Goal: Information Seeking & Learning: Learn about a topic

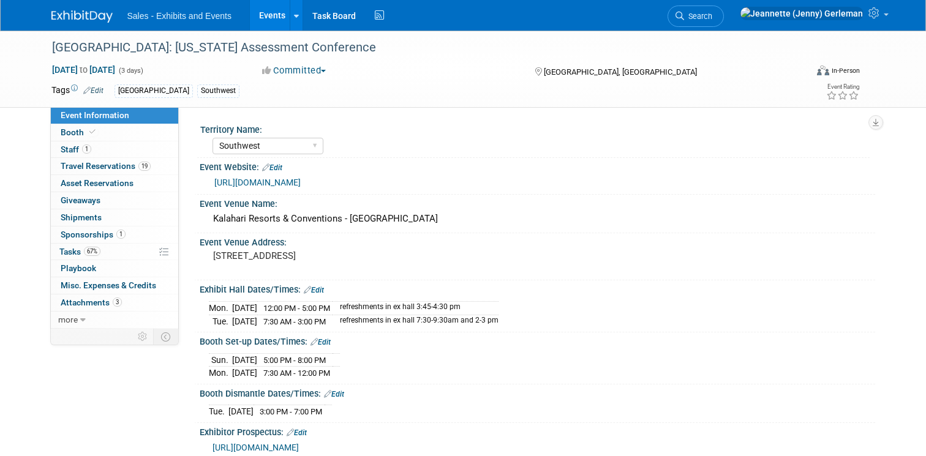
select select "Southwest"
drag, startPoint x: 244, startPoint y: 50, endPoint x: 50, endPoint y: 46, distance: 194.1
click at [50, 46] on div "[GEOGRAPHIC_DATA]: [US_STATE] Assessment Conference" at bounding box center [419, 48] width 743 height 22
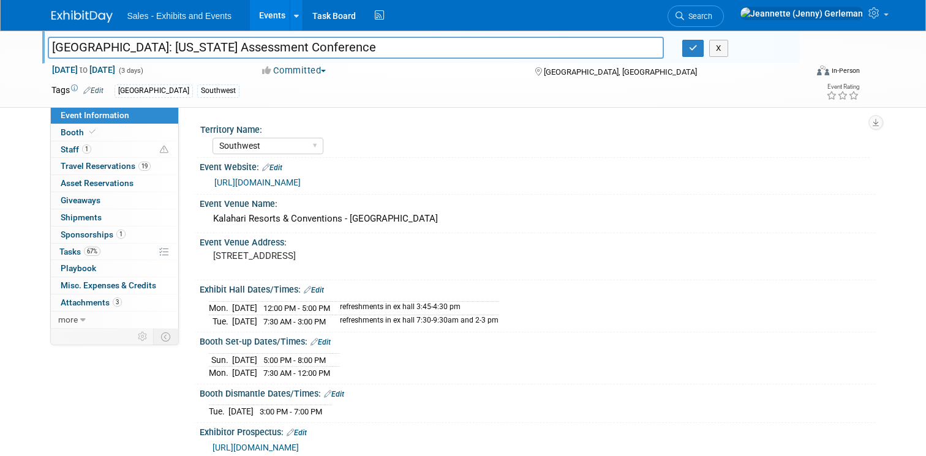
drag, startPoint x: 248, startPoint y: 50, endPoint x: 46, endPoint y: 52, distance: 202.0
click at [46, 52] on div "[GEOGRAPHIC_DATA]: [US_STATE] Assessment Conference" at bounding box center [356, 49] width 634 height 18
drag, startPoint x: 211, startPoint y: 220, endPoint x: 417, endPoint y: 219, distance: 205.7
click at [417, 219] on div "Kalahari Resorts & Conventions - [GEOGRAPHIC_DATA]" at bounding box center [537, 218] width 657 height 19
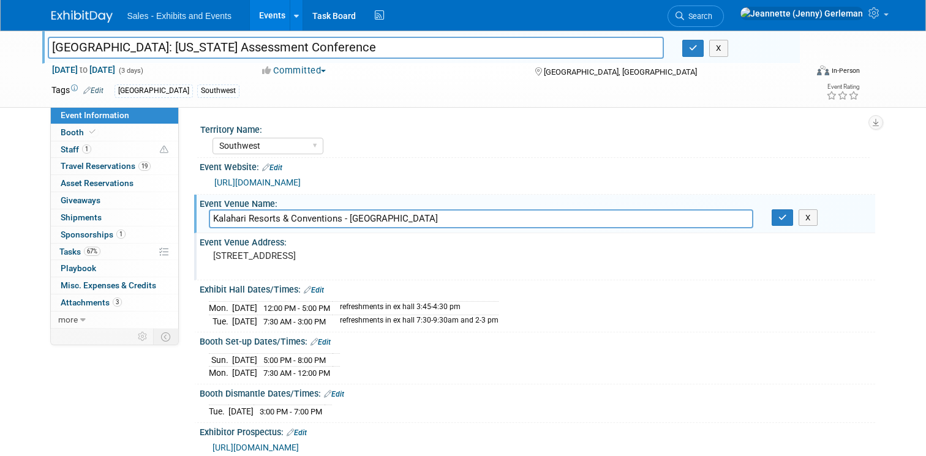
click at [391, 250] on pre "[STREET_ADDRESS]" at bounding box center [340, 255] width 255 height 11
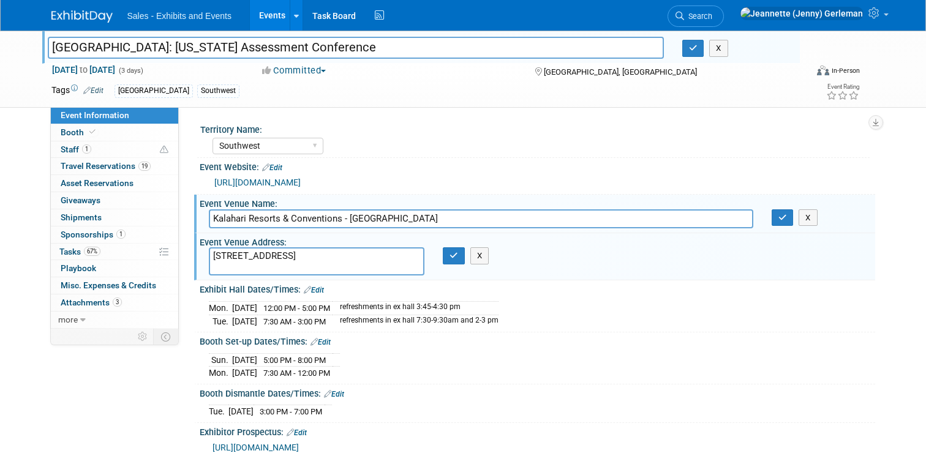
drag, startPoint x: 392, startPoint y: 256, endPoint x: 196, endPoint y: 251, distance: 196.6
click at [196, 251] on div "Event Venue Address: 3001 Kalahari Blvd, Round Rock, TX 78665 3001 Kalahari Blv…" at bounding box center [534, 256] width 681 height 47
click at [422, 357] on div "Sun. Nov 2, 2025 5:00 PM - 8:00 PM Mon. Nov 3, 2025 7:30 AM - 12:00 PM" at bounding box center [537, 364] width 657 height 29
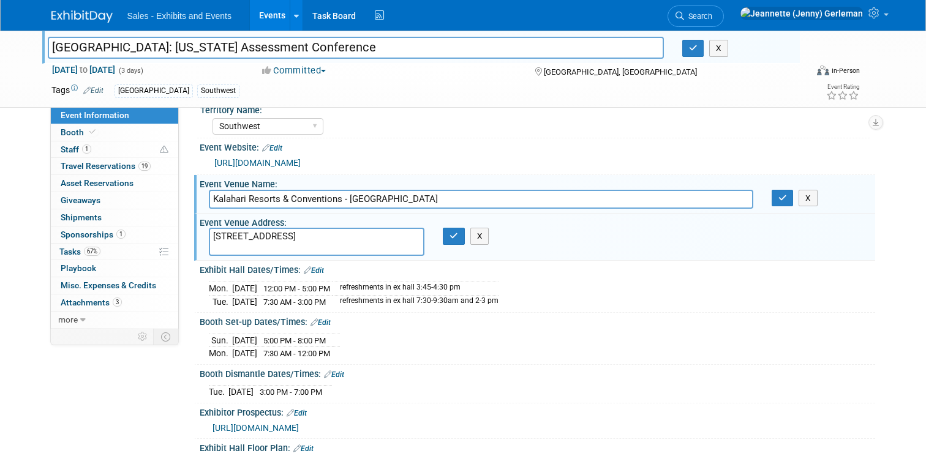
scroll to position [7, 0]
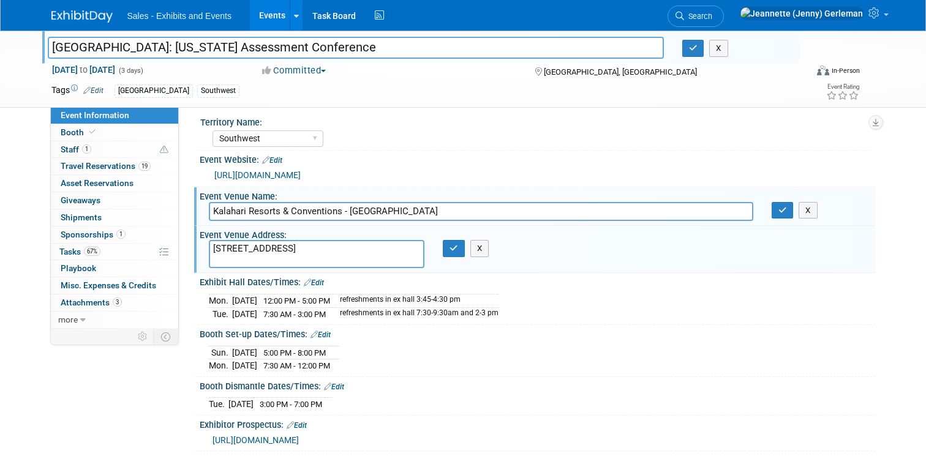
click at [209, 171] on div "[URL][DOMAIN_NAME]" at bounding box center [537, 173] width 657 height 17
drag, startPoint x: 211, startPoint y: 173, endPoint x: 362, endPoint y: 182, distance: 152.1
click at [362, 182] on div "[URL][DOMAIN_NAME]" at bounding box center [537, 174] width 675 height 18
copy link "[URL][DOMAIN_NAME]"
click at [549, 359] on div "Sun. Nov 2, 2025 5:00 PM - 8:00 PM Mon. Nov 3, 2025 7:30 AM - 12:00 PM" at bounding box center [537, 357] width 657 height 29
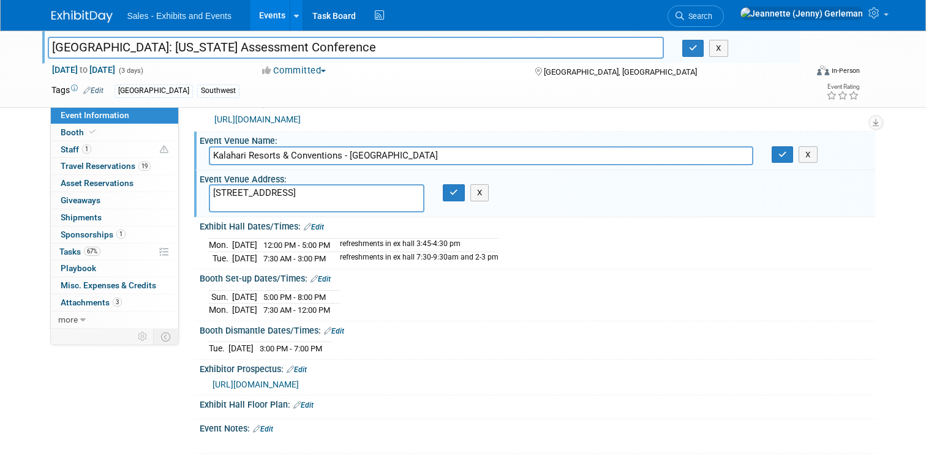
scroll to position [79, 0]
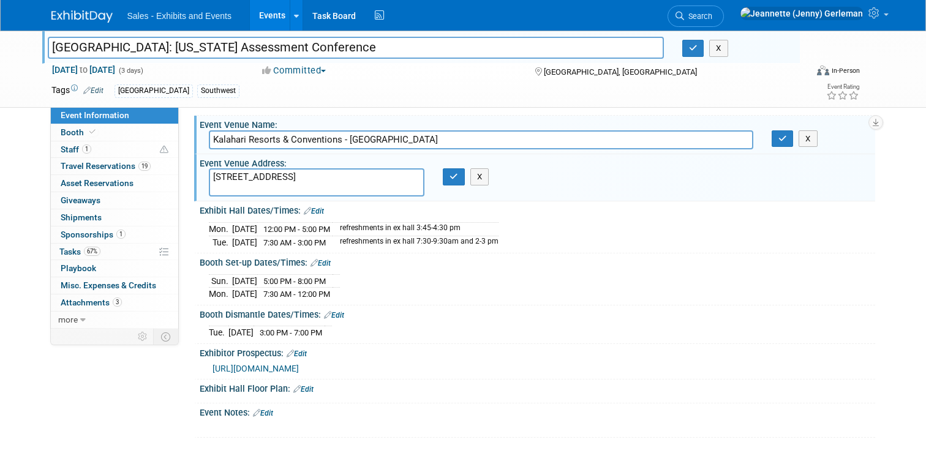
drag, startPoint x: 200, startPoint y: 212, endPoint x: 447, endPoint y: 364, distance: 290.0
click at [447, 364] on div "Territory Name: Atlantic Southeast Central Southwest Pacific Mountain National …" at bounding box center [531, 240] width 668 height 396
copy div "Exhibit Hall Dates/Times: Edit Mon. Nov 3, 2025 12:00 PM - 5:00 PM refreshments…"
click at [413, 364] on div "[URL][DOMAIN_NAME]" at bounding box center [538, 367] width 653 height 13
click at [99, 167] on span "Travel Reservations 19" at bounding box center [106, 166] width 90 height 10
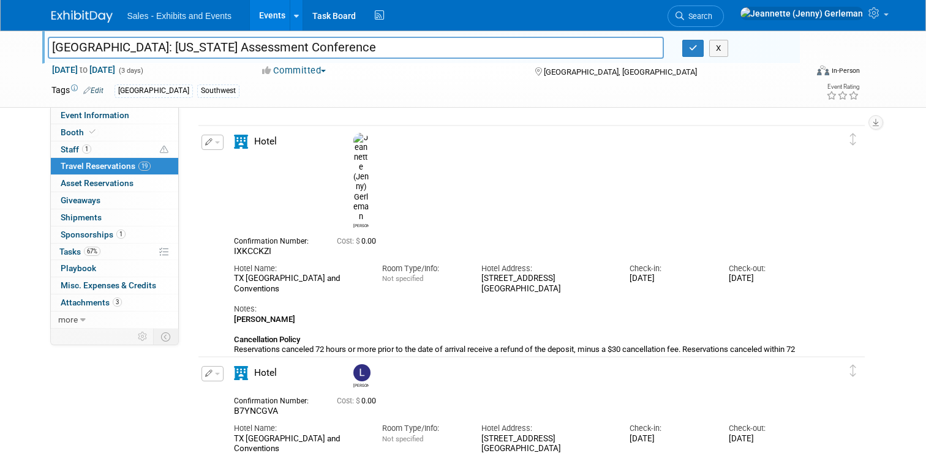
scroll to position [2513, 0]
drag, startPoint x: 234, startPoint y: 176, endPoint x: 722, endPoint y: 346, distance: 516.7
click at [722, 346] on div "Confirmation Number: IXKCCKZI Cost: $ 0.00 Hotel Name: Room Type/Info: Not spec…" at bounding box center [521, 320] width 575 height 174
copy div "Confirmation Number: IXKCCKZI Cost: $ 0.00 Hotel Name: TX Kalahari Resorts and …"
click at [74, 145] on span "Staff 1" at bounding box center [76, 149] width 31 height 10
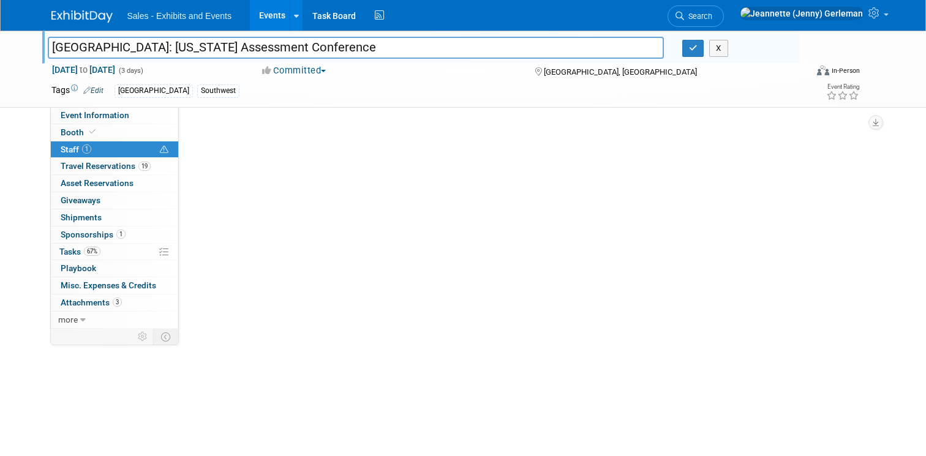
scroll to position [0, 0]
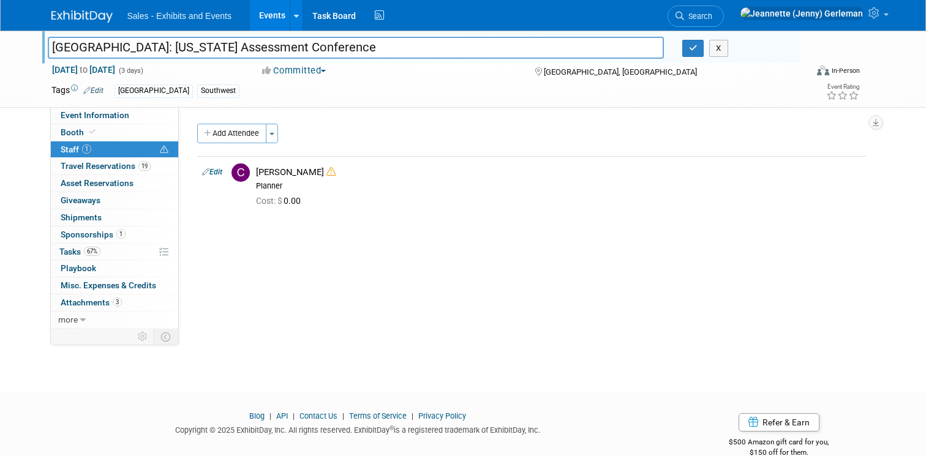
click at [274, 307] on div "Territory Name: Atlantic Southeast Central Southwest Pacific Mountain National …" at bounding box center [527, 220] width 696 height 227
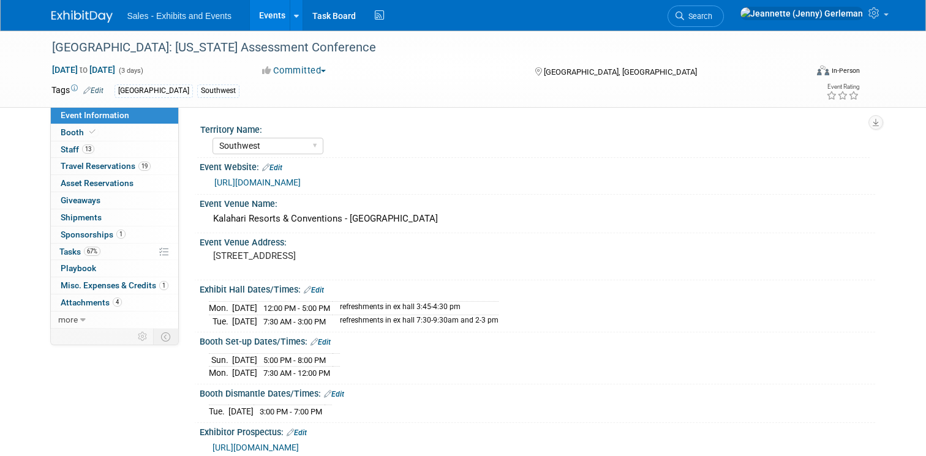
select select "Southwest"
